Goal: Information Seeking & Learning: Learn about a topic

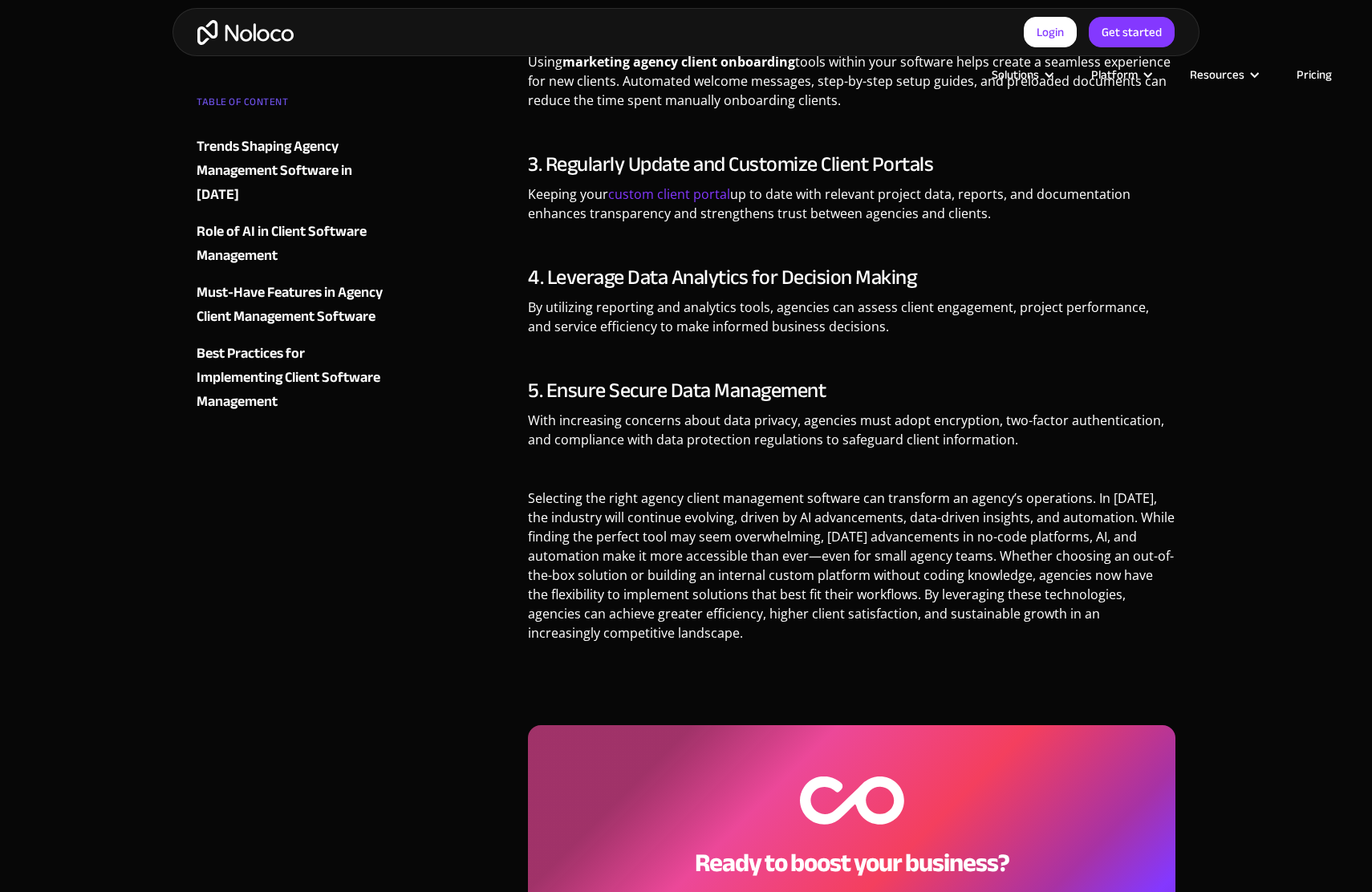
scroll to position [3088, 0]
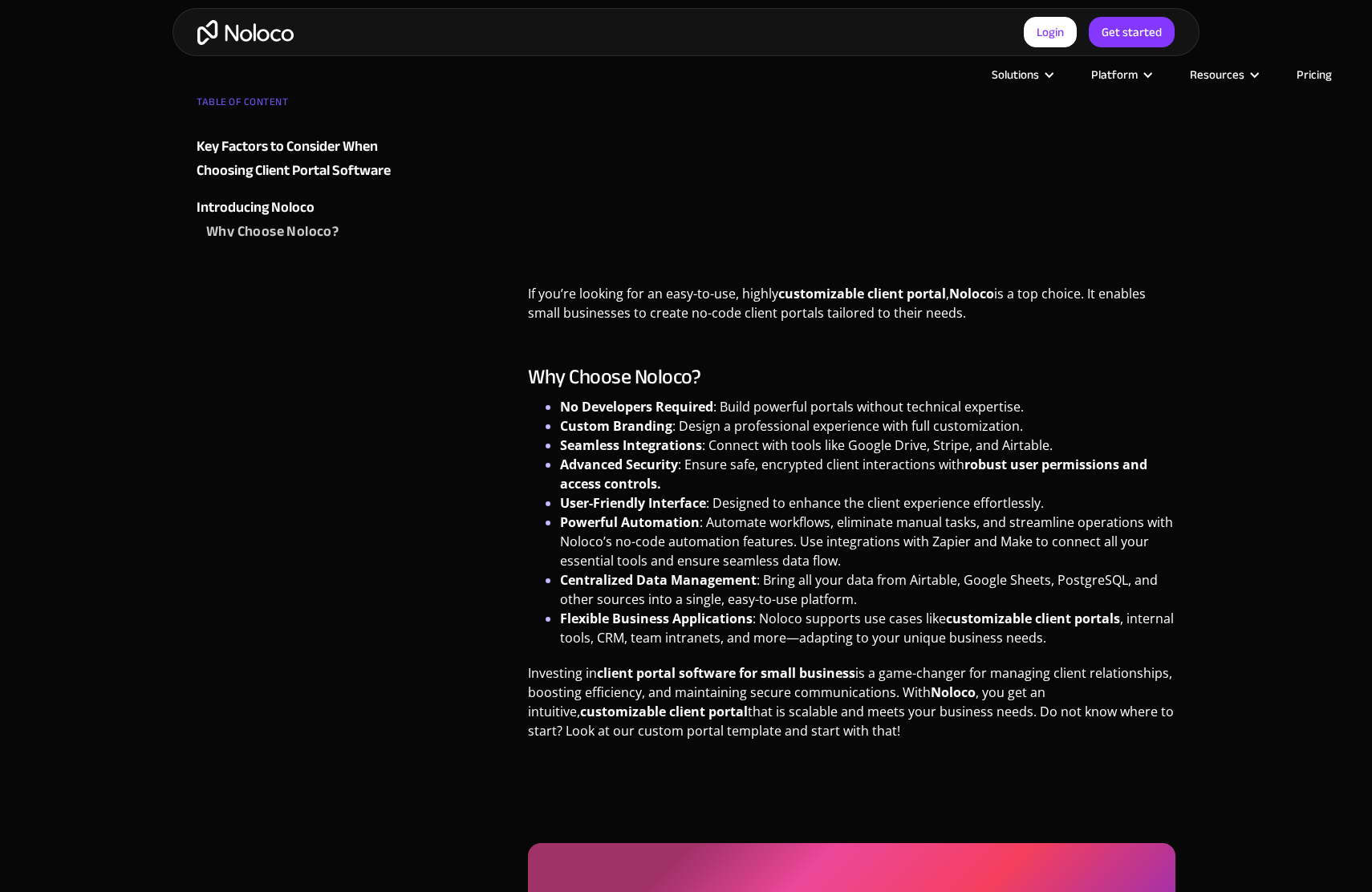
scroll to position [3087, 0]
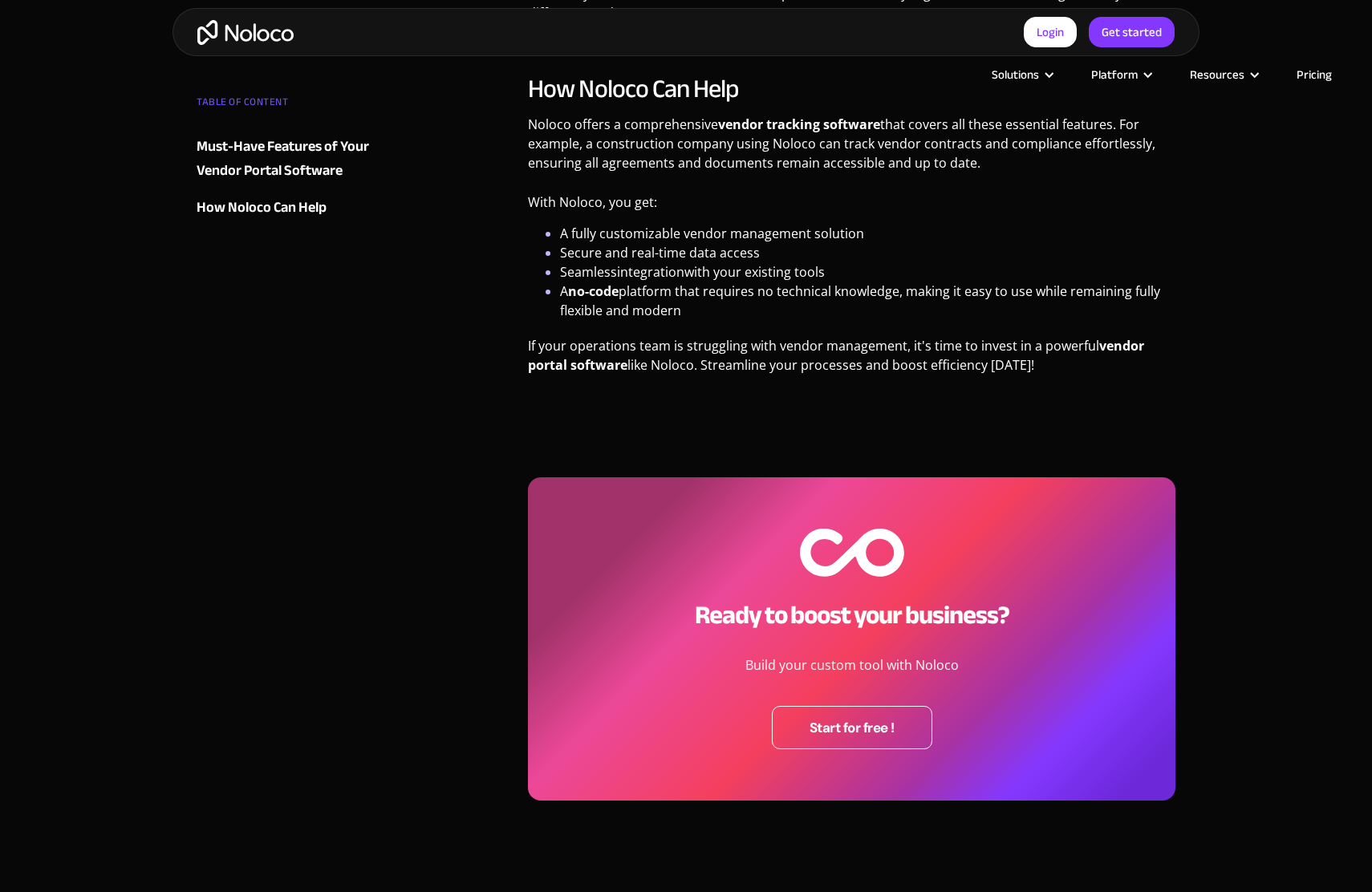
scroll to position [2296, 0]
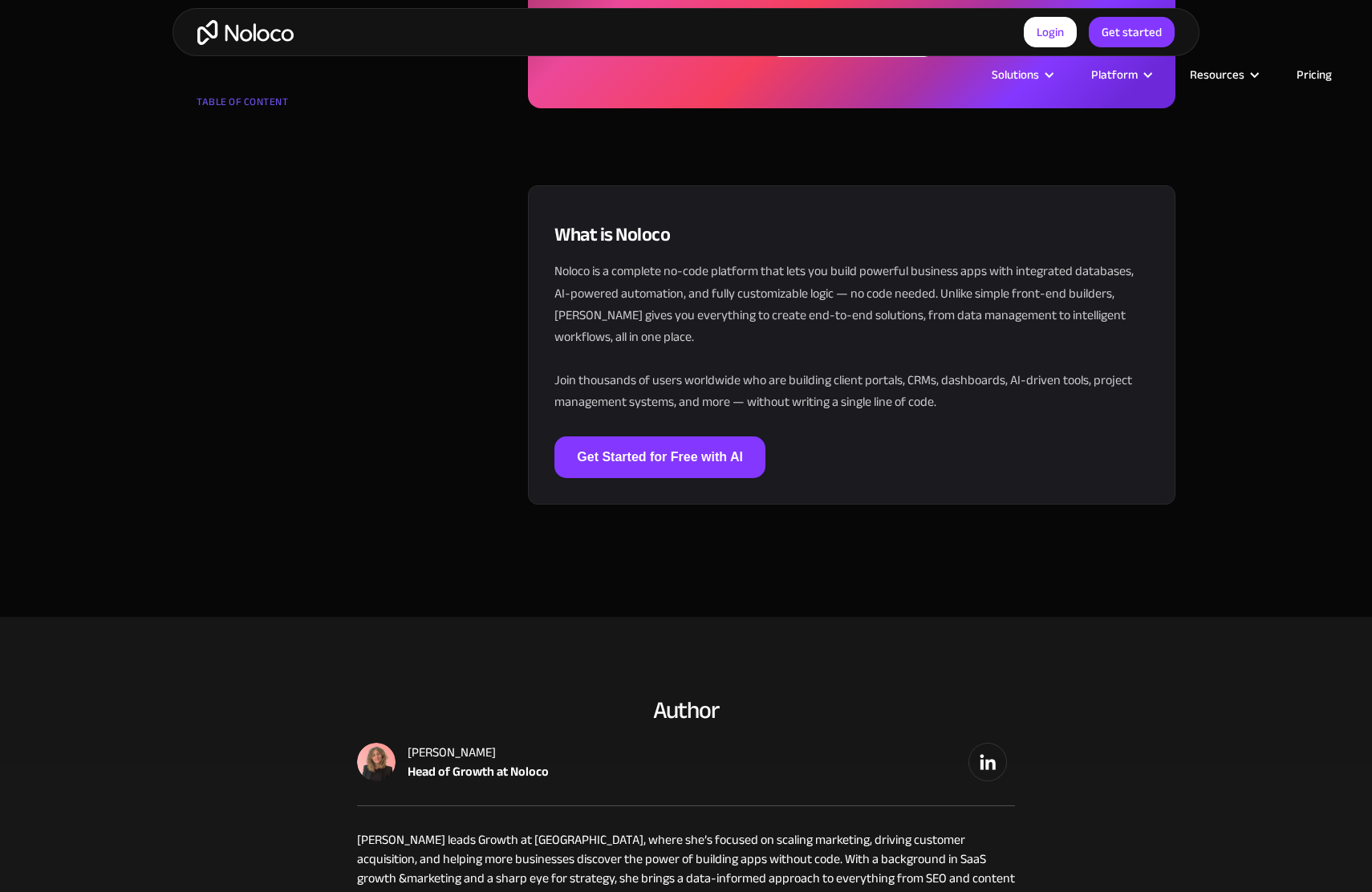
scroll to position [3088, 0]
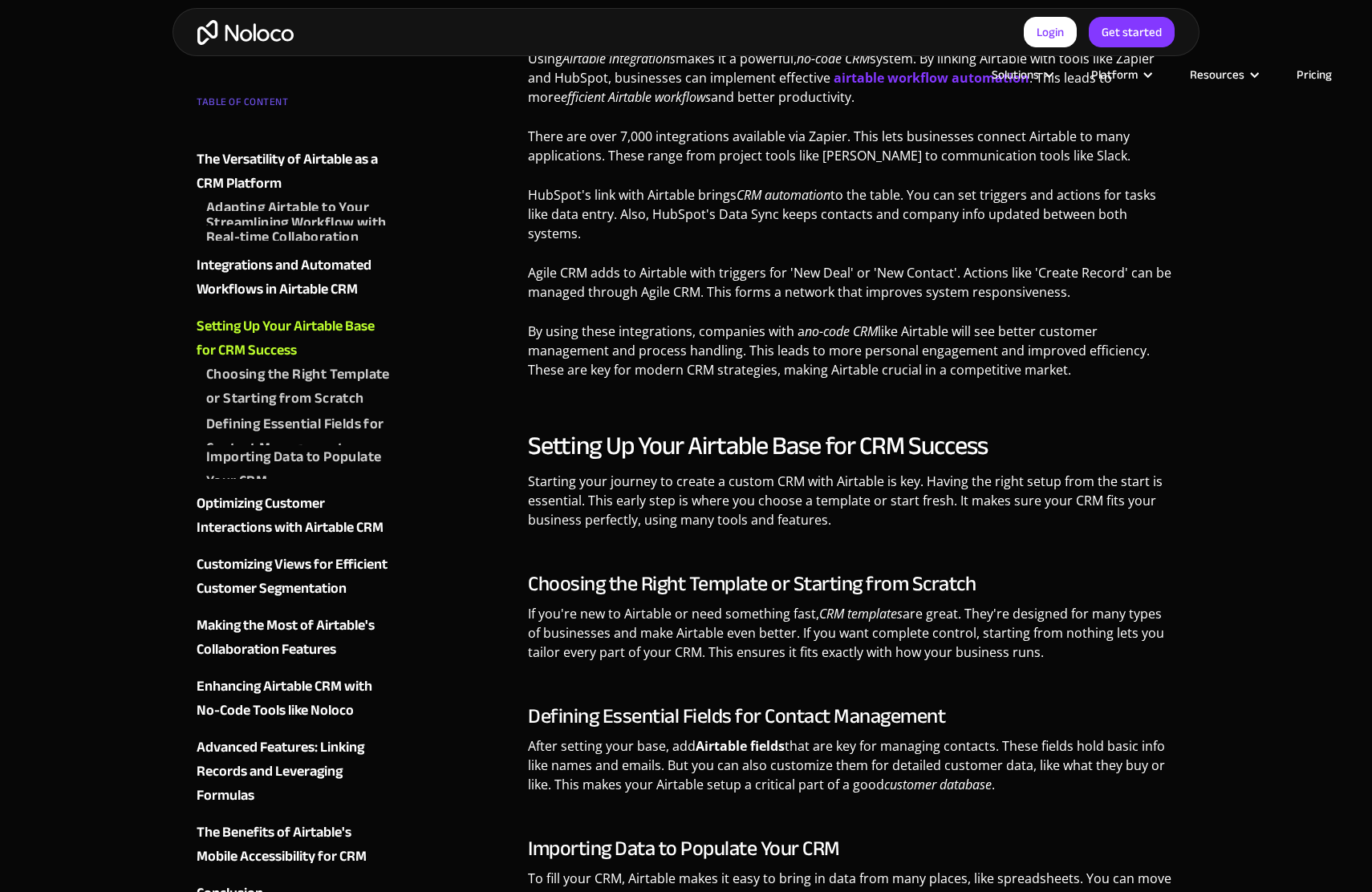
scroll to position [3087, 0]
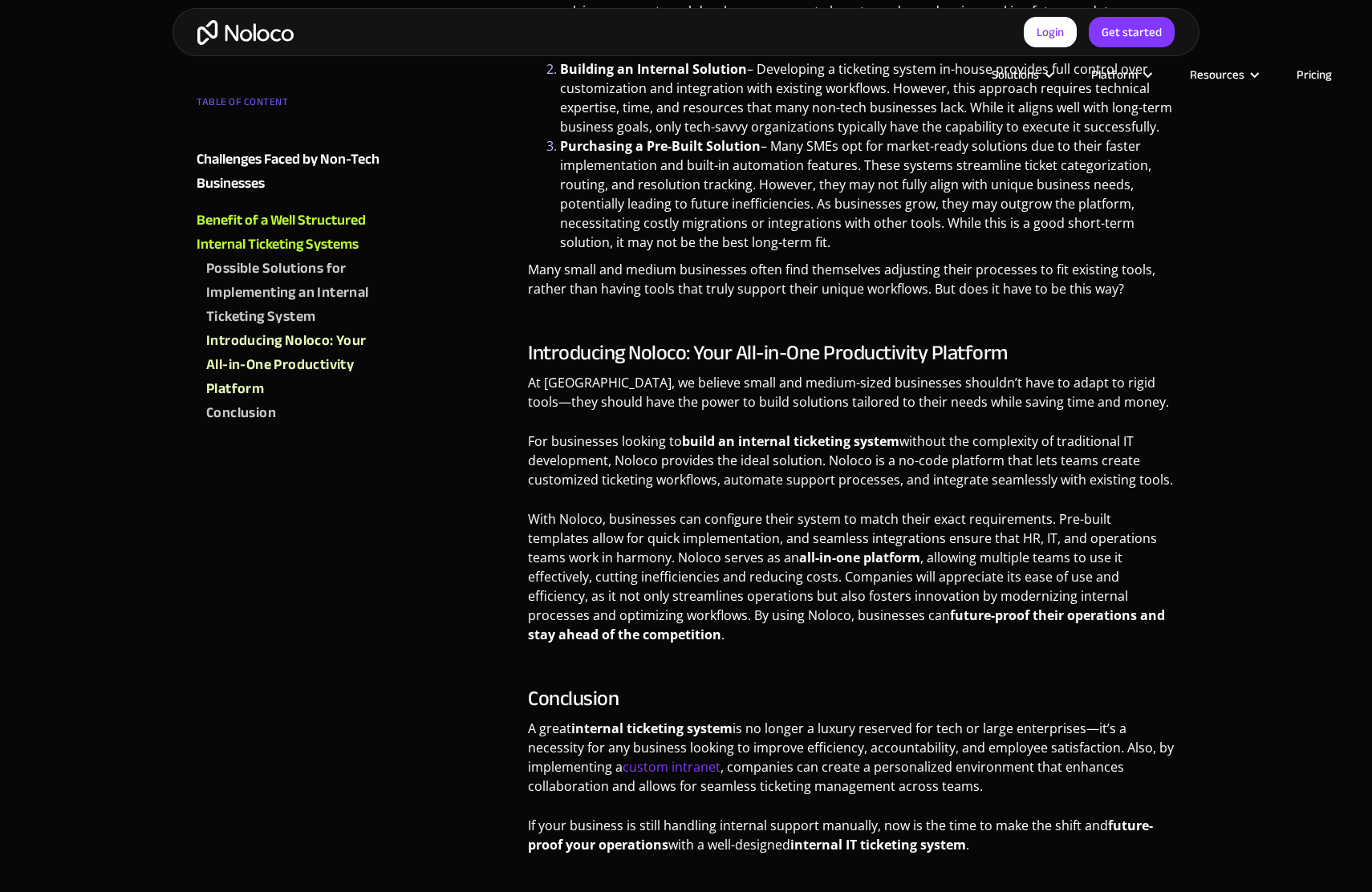
scroll to position [3088, 0]
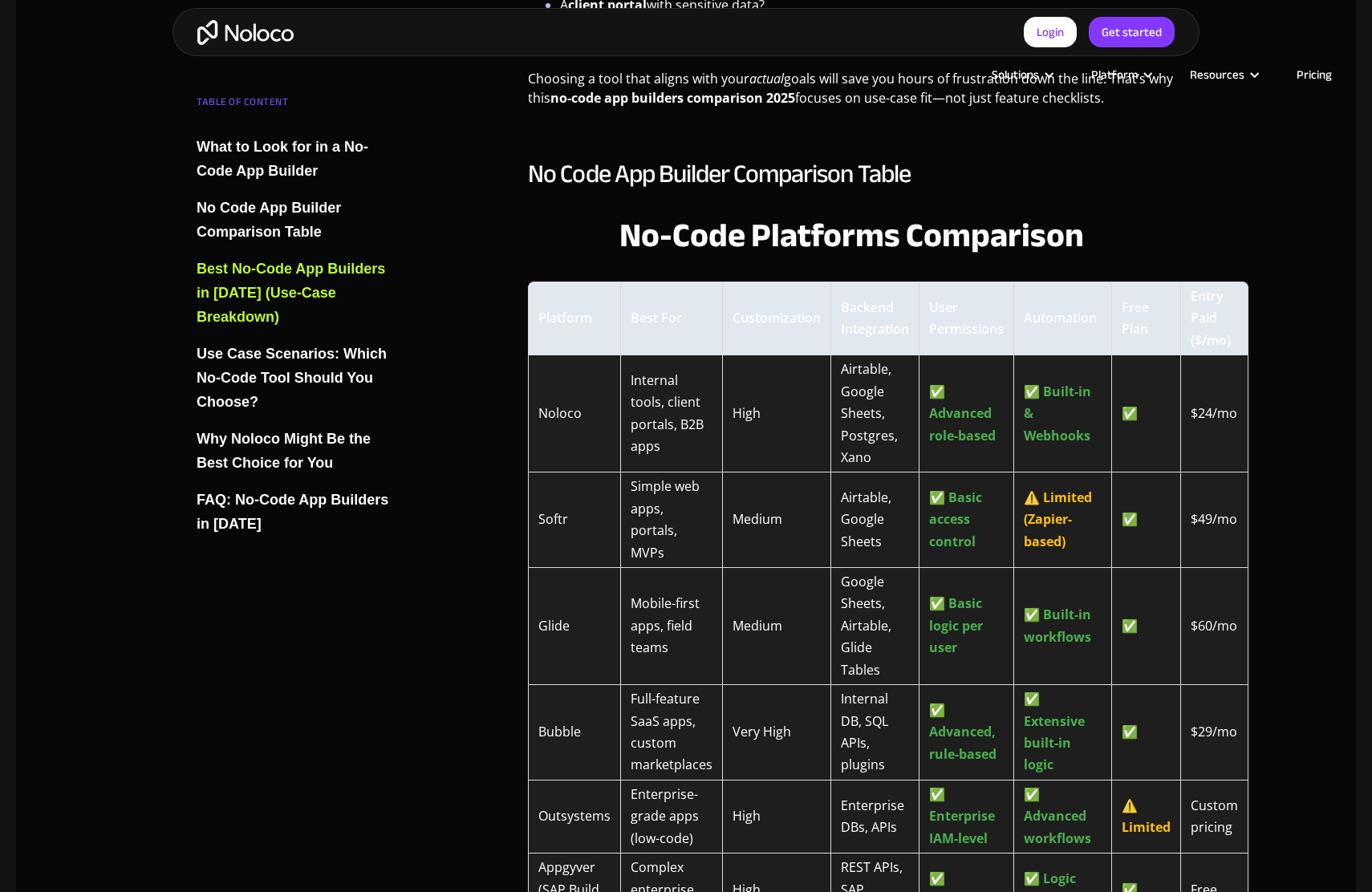
scroll to position [3087, 0]
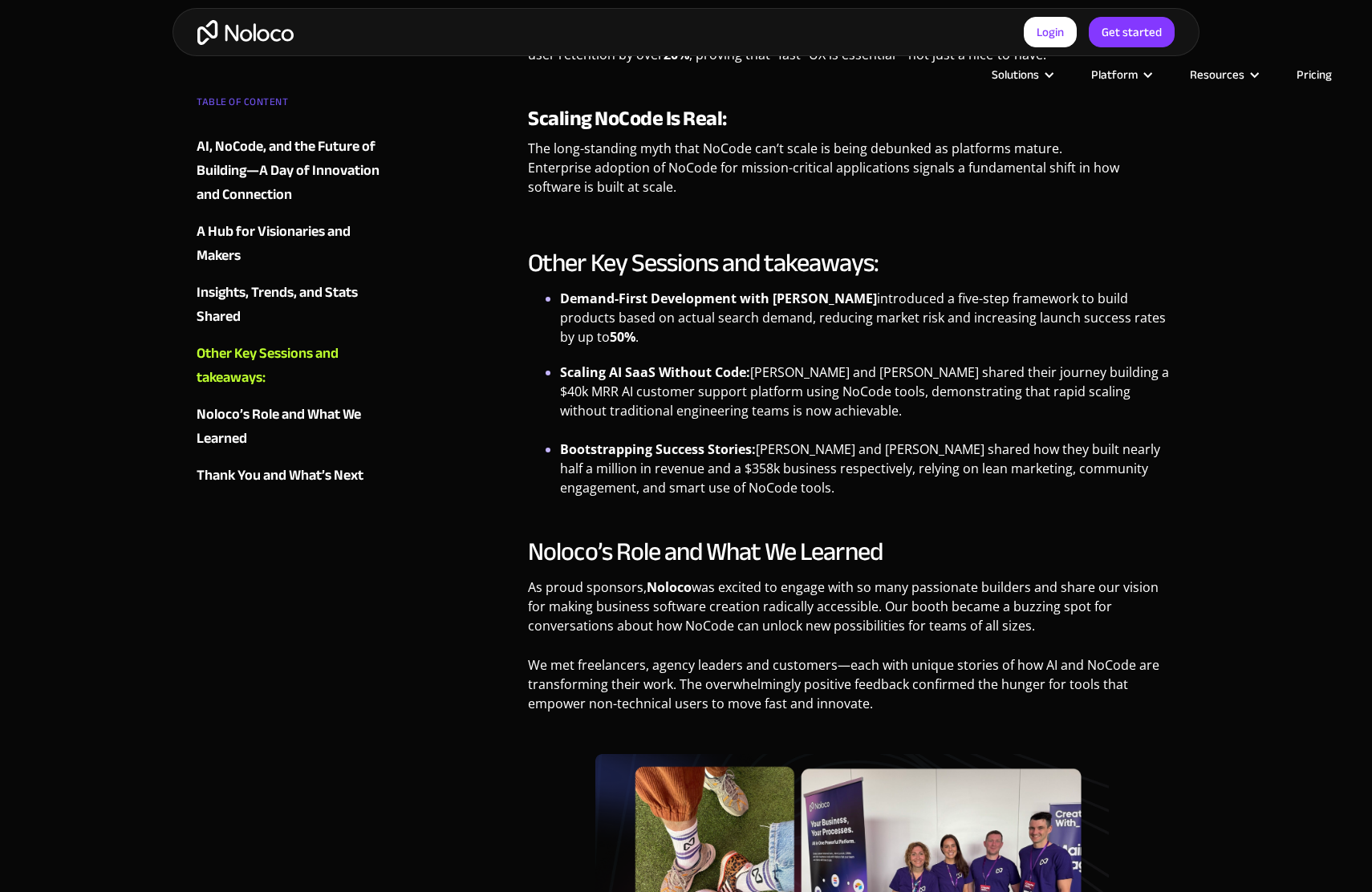
scroll to position [3324, 0]
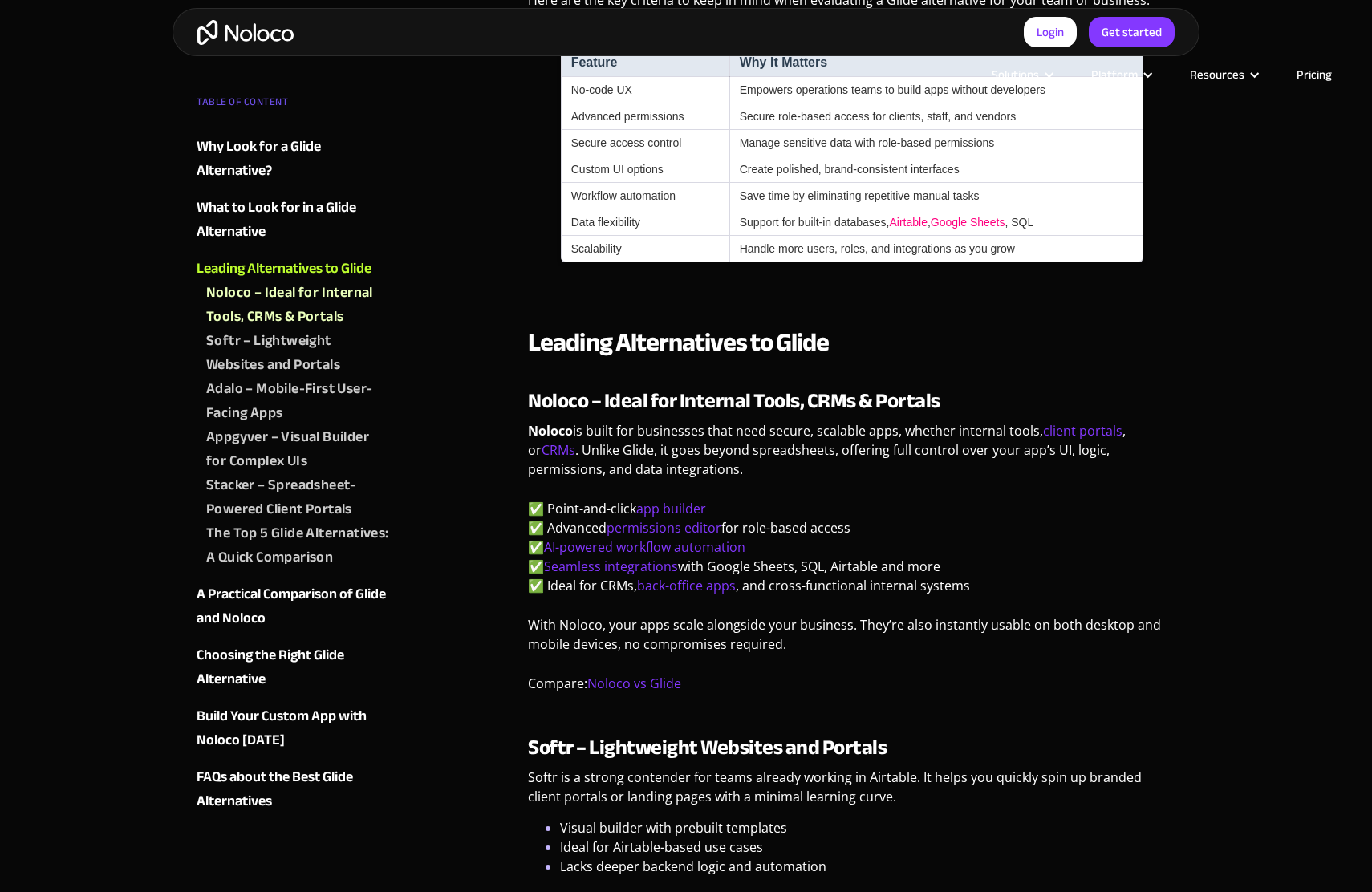
scroll to position [2296, 0]
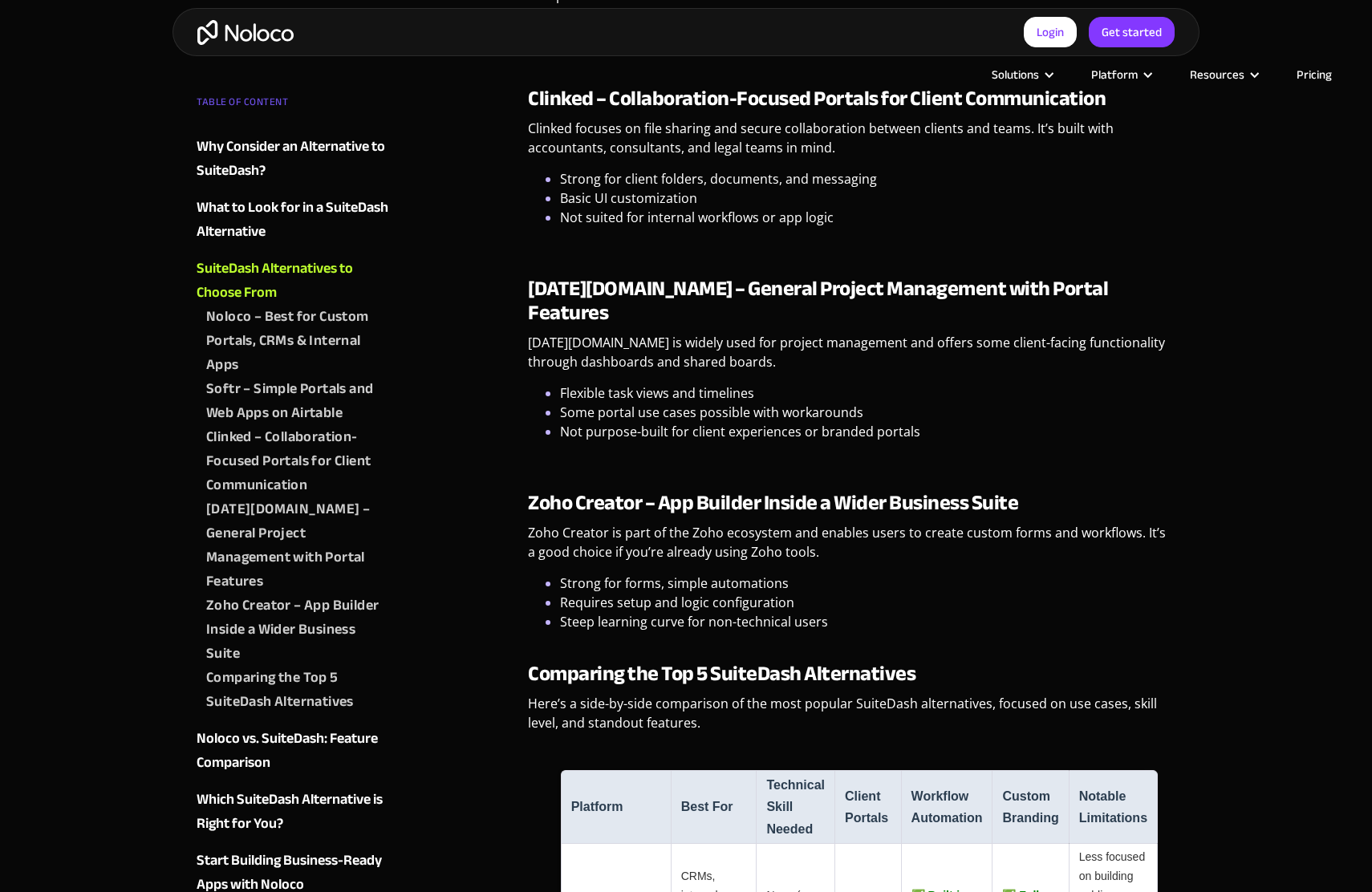
scroll to position [3090, 0]
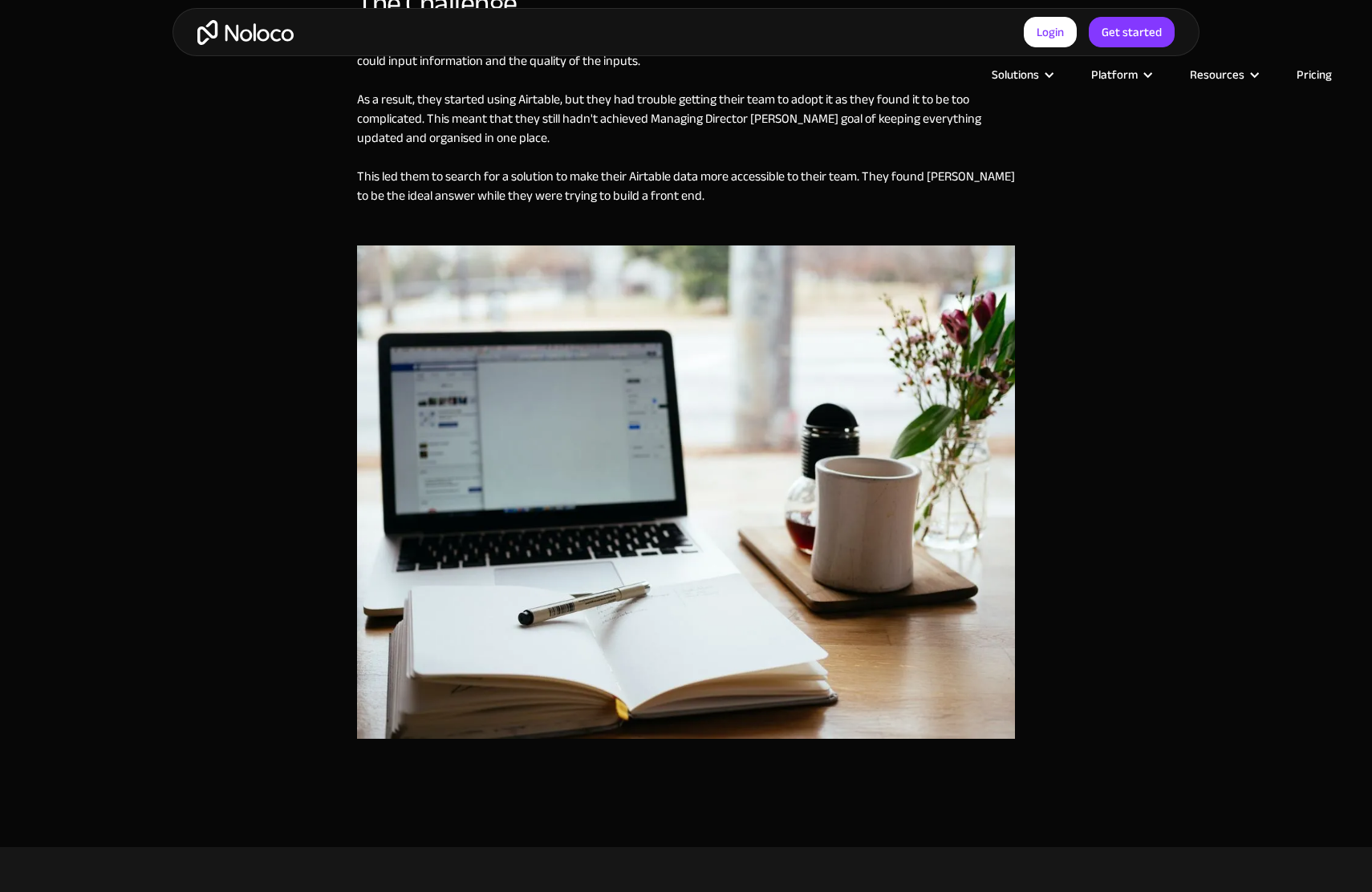
scroll to position [2293, 0]
